Goal: Task Accomplishment & Management: Use online tool/utility

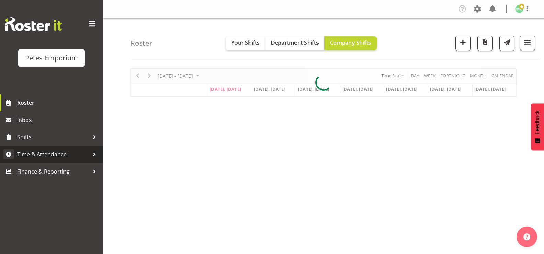
click at [53, 155] on span "Time & Attendance" at bounding box center [53, 154] width 72 height 10
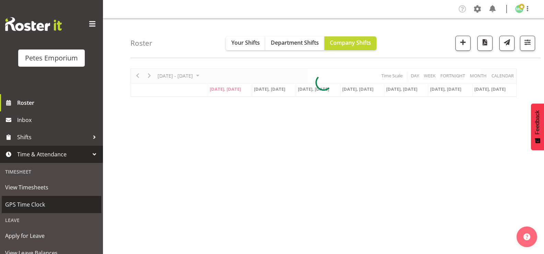
click at [36, 203] on span "GPS Time Clock" at bounding box center [51, 204] width 93 height 10
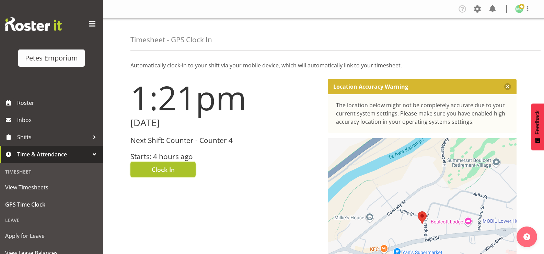
click at [162, 172] on span "Clock In" at bounding box center [163, 169] width 23 height 9
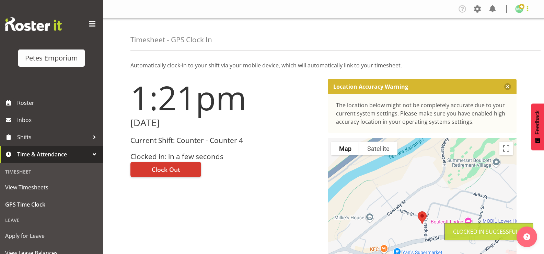
click at [526, 11] on span at bounding box center [527, 8] width 8 height 8
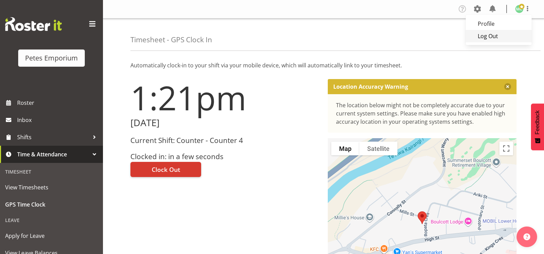
click at [516, 35] on link "Log Out" at bounding box center [499, 36] width 66 height 12
